Goal: Information Seeking & Learning: Learn about a topic

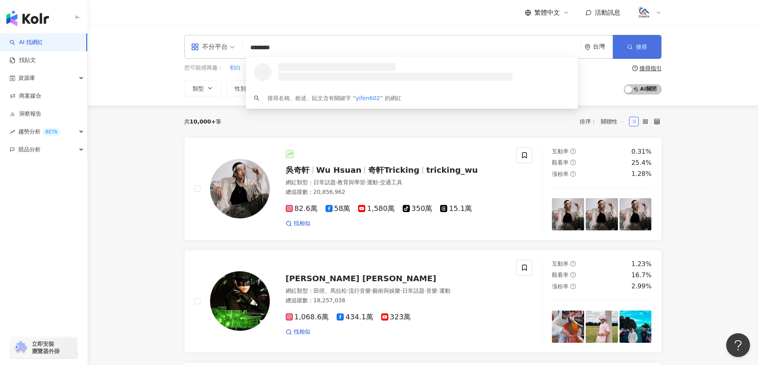
type input "********"
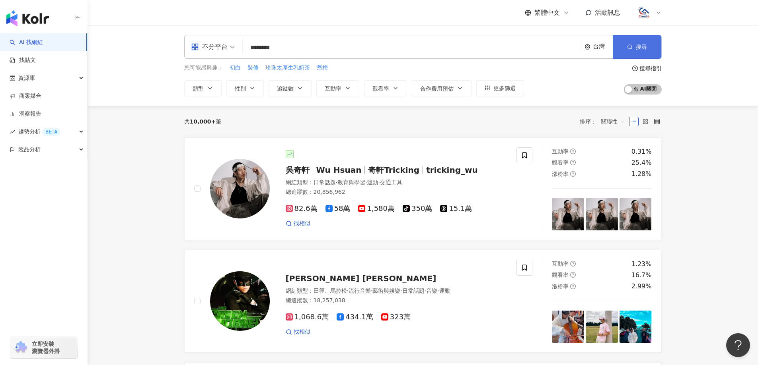
click at [634, 47] on button "搜尋" at bounding box center [636, 47] width 49 height 24
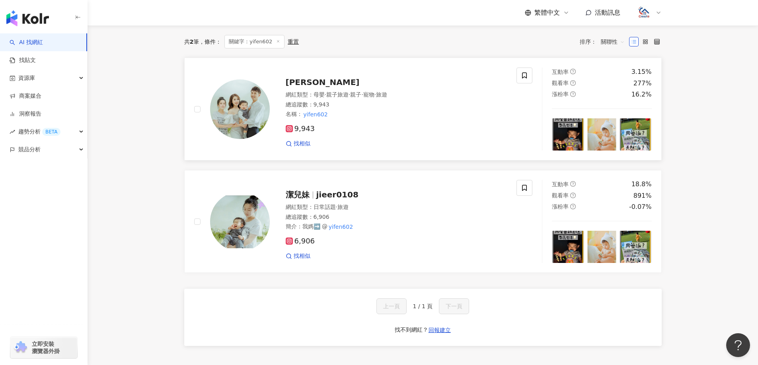
scroll to position [80, 0]
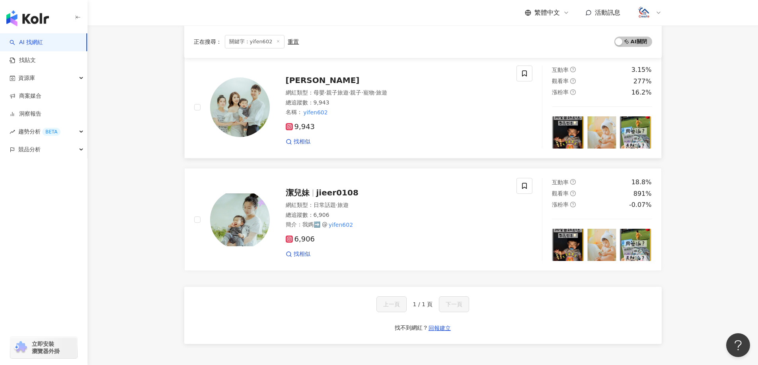
click at [306, 78] on span "[PERSON_NAME]" at bounding box center [323, 81] width 74 height 10
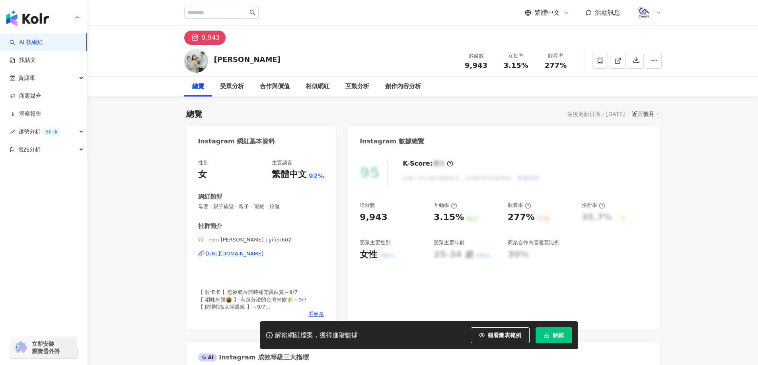
click at [562, 336] on span "解鎖" at bounding box center [557, 335] width 11 height 6
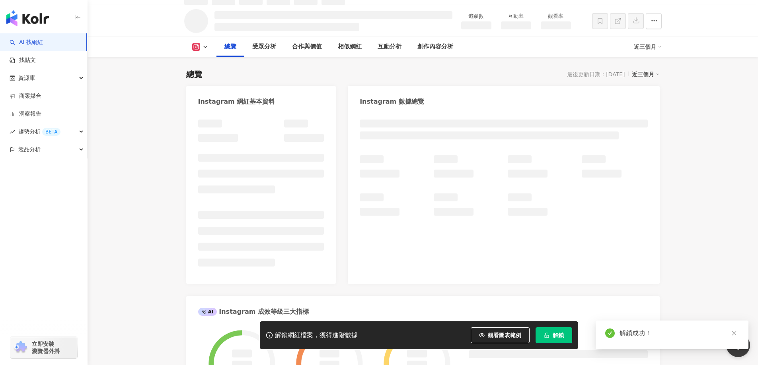
scroll to position [48, 0]
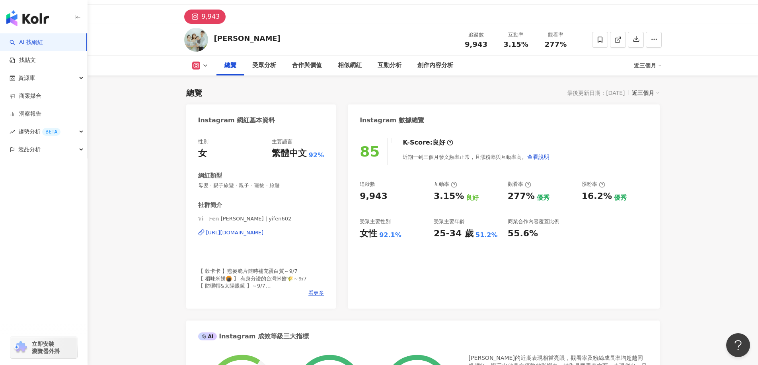
scroll to position [40, 0]
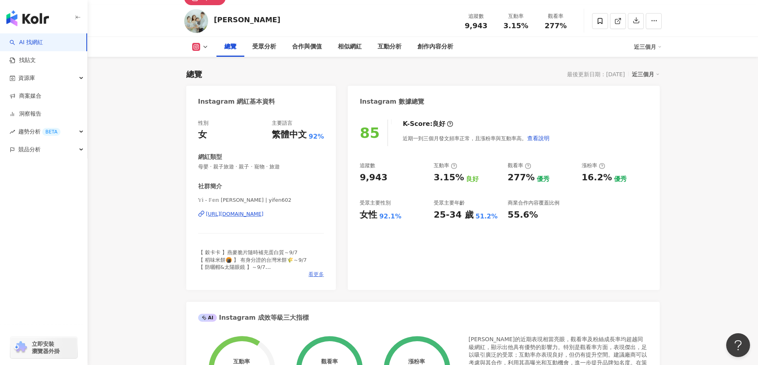
click at [319, 274] on span "看更多" at bounding box center [316, 274] width 16 height 7
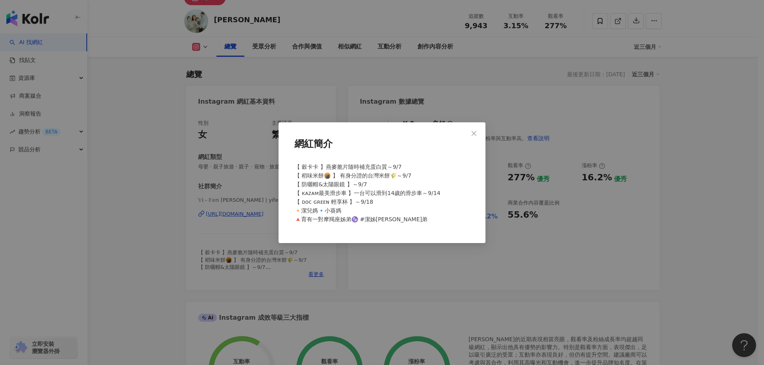
click at [693, 234] on div "網紅簡介 【 穀卡卡 】燕麥脆片隨時補充蛋白質～𝟫/𝟩 【 稻味米餅🍘 】 有身分證的台灣米餅🌾～𝟫/𝟩 【 防曬帽&太陽眼鏡 】～𝟫/𝟩 【 ᴋᴀᴢᴀᴍ最美…" at bounding box center [382, 182] width 764 height 365
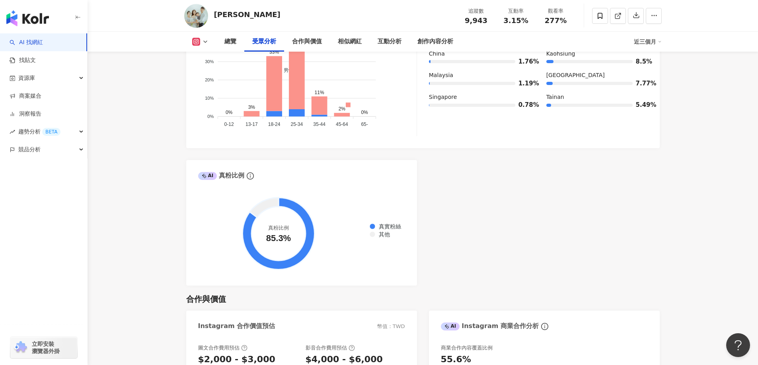
scroll to position [835, 0]
